Goal: Transaction & Acquisition: Purchase product/service

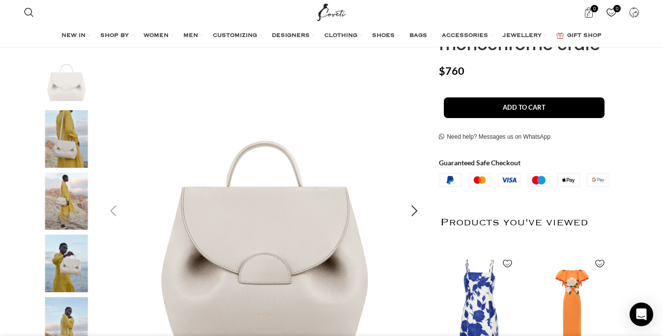
scroll to position [251, 0]
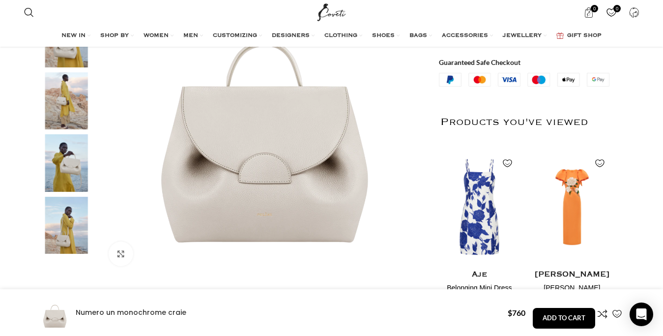
click at [55, 55] on img "2 / 5" at bounding box center [66, 39] width 60 height 58
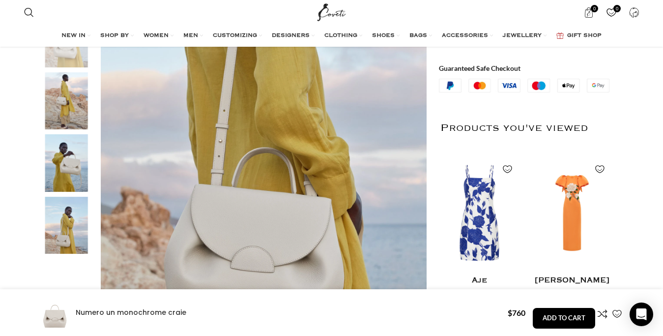
click at [55, 55] on img "2 / 5" at bounding box center [66, 39] width 60 height 58
click at [68, 157] on img "4 / 5" at bounding box center [66, 163] width 60 height 58
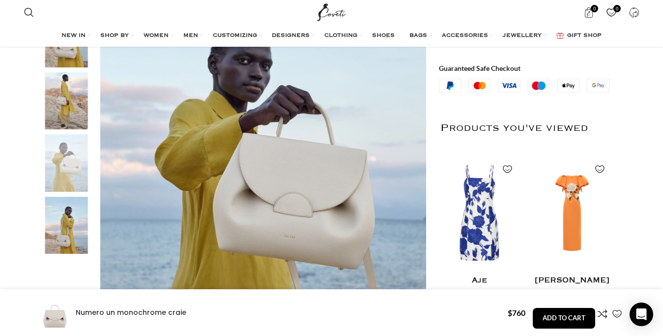
click at [68, 157] on img "4 / 5" at bounding box center [66, 163] width 60 height 58
click at [412, 173] on div "Next slide" at bounding box center [414, 175] width 25 height 25
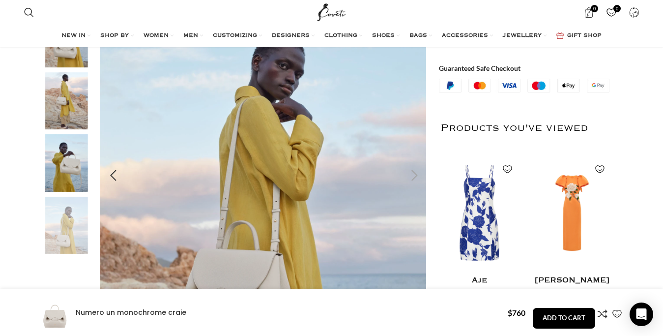
click at [412, 174] on div "Next slide" at bounding box center [414, 175] width 25 height 25
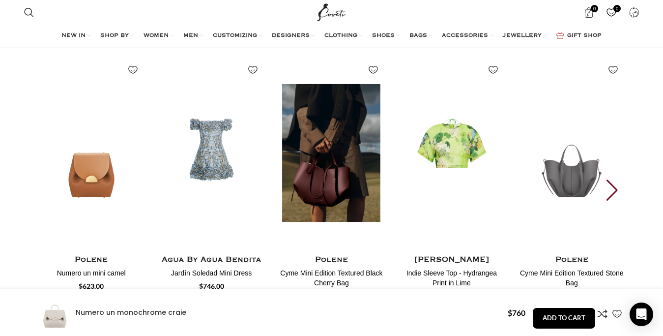
scroll to position [1755, 0]
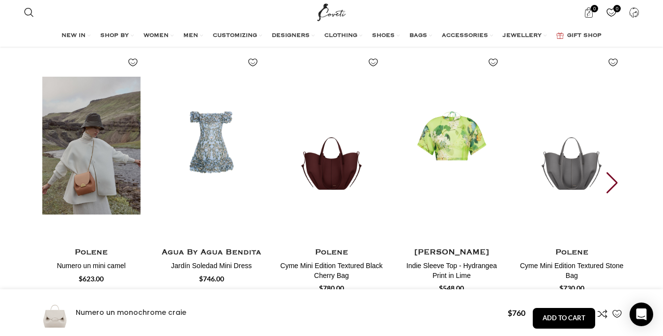
click at [118, 166] on img "1 / 25" at bounding box center [91, 145] width 109 height 203
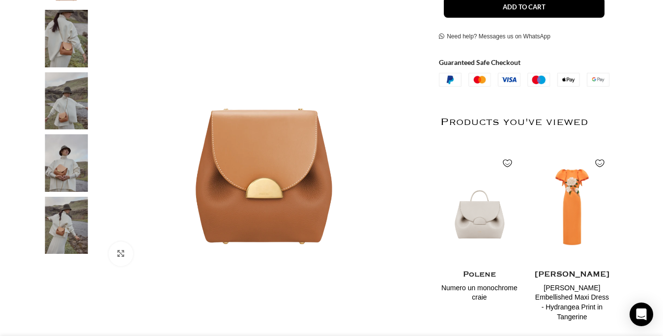
scroll to position [251, 0]
click at [53, 78] on img at bounding box center [66, 101] width 60 height 58
click at [67, 180] on img "4 / 5" at bounding box center [66, 163] width 60 height 58
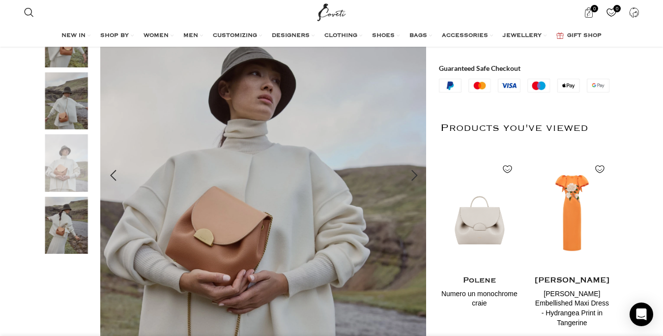
scroll to position [301, 0]
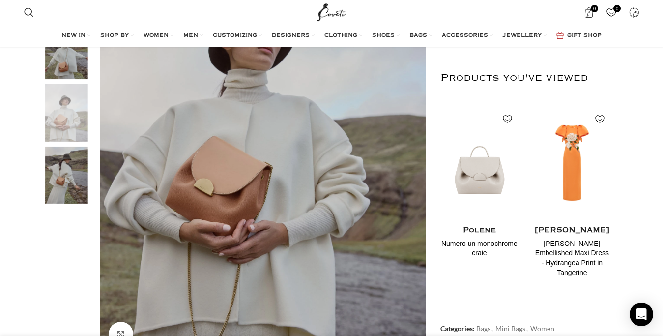
click at [60, 182] on img "5 / 5" at bounding box center [66, 176] width 60 height 58
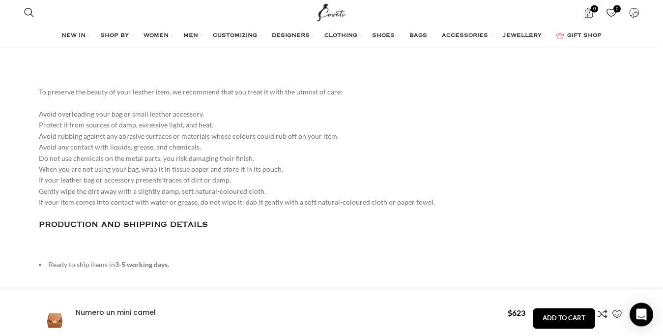
scroll to position [1504, 0]
